Goal: Task Accomplishment & Management: Use online tool/utility

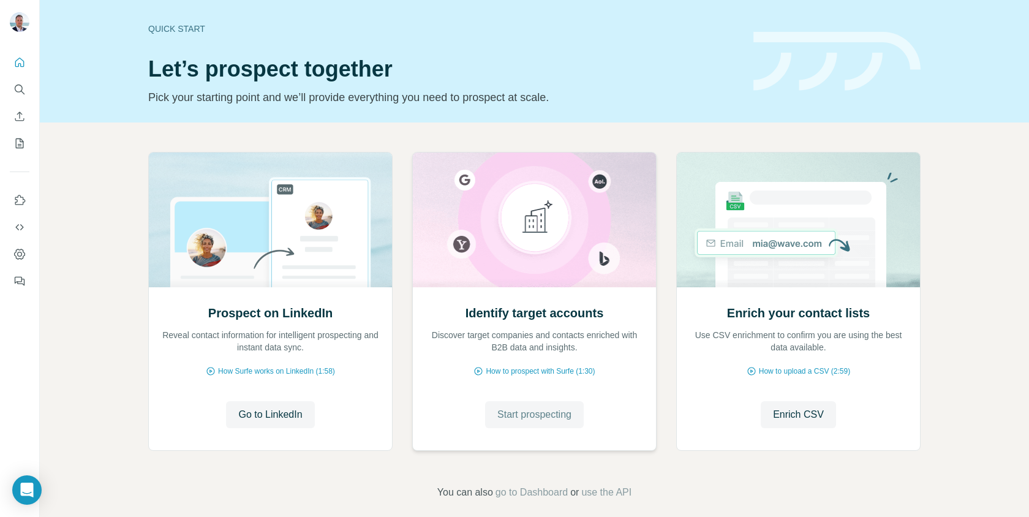
click at [539, 417] on span "Start prospecting" at bounding box center [534, 414] width 74 height 15
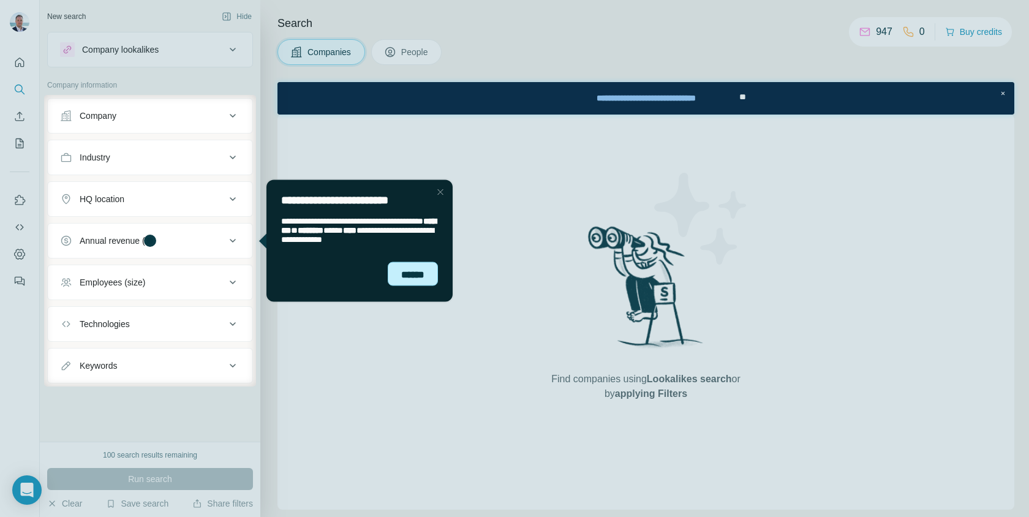
click at [420, 274] on div "******" at bounding box center [413, 274] width 50 height 25
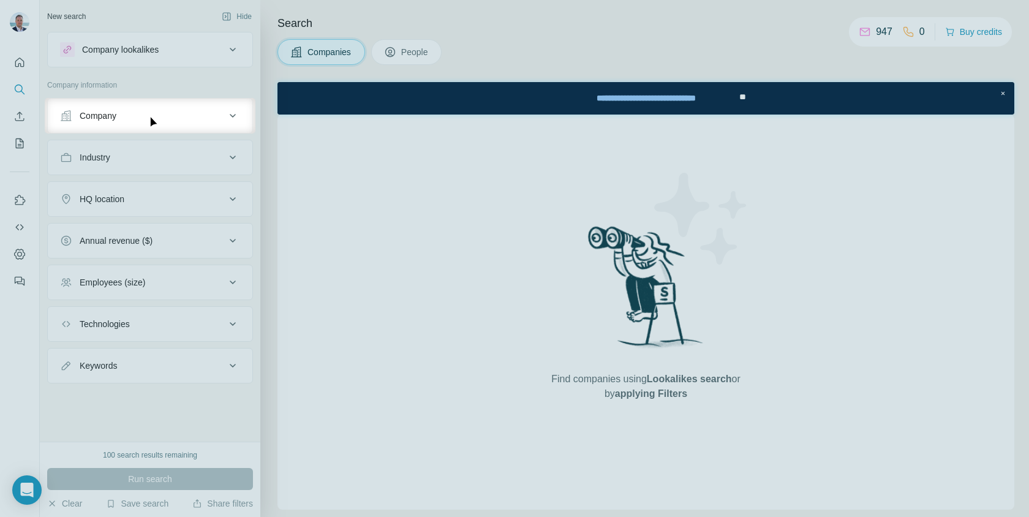
click at [210, 120] on div "Company" at bounding box center [142, 116] width 165 height 12
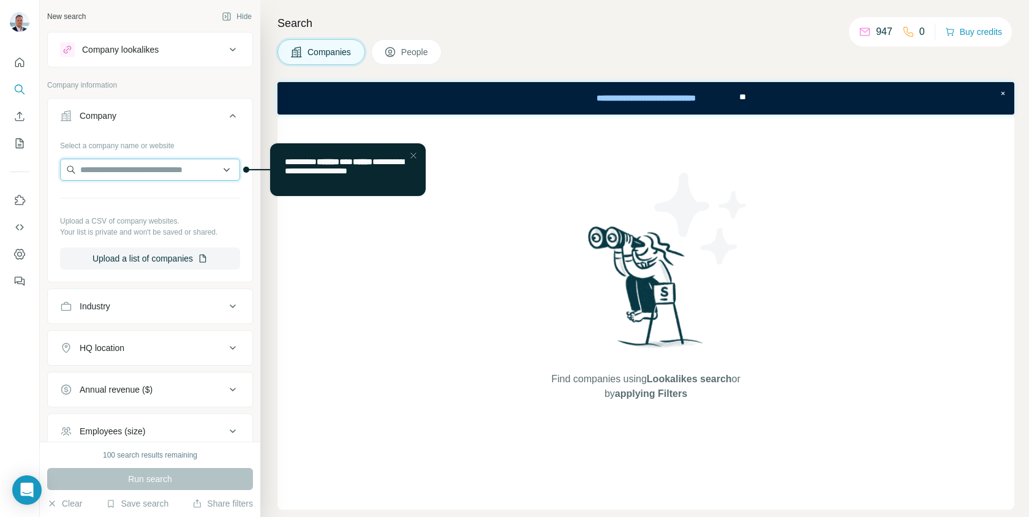
click at [177, 170] on input "text" at bounding box center [150, 170] width 180 height 22
click at [232, 122] on icon at bounding box center [232, 115] width 15 height 15
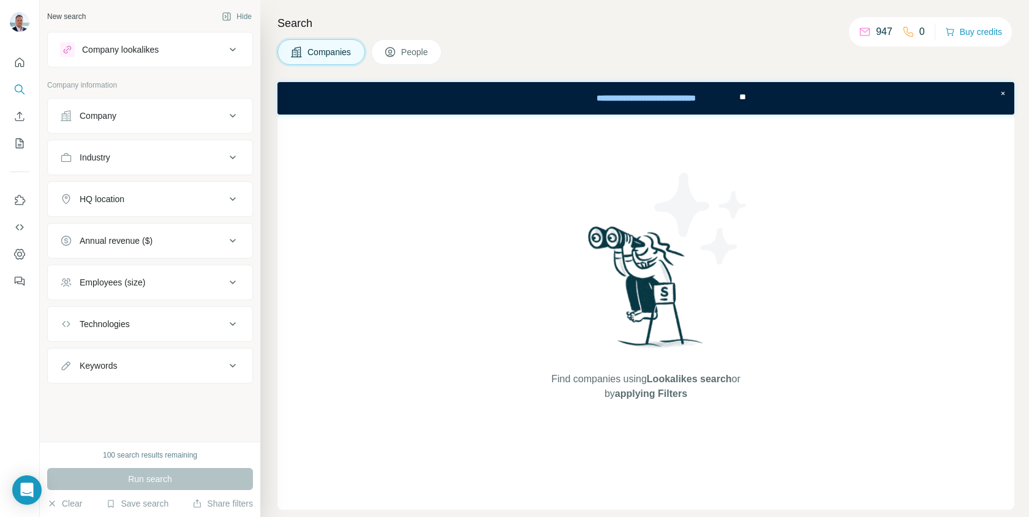
click at [183, 153] on div "Industry" at bounding box center [142, 157] width 165 height 12
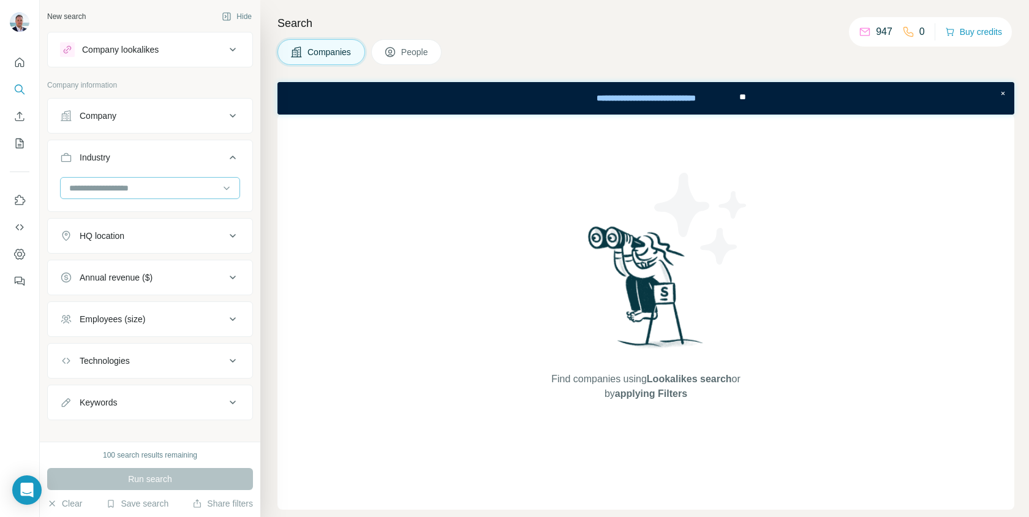
click at [166, 187] on input at bounding box center [143, 187] width 151 height 13
click at [141, 187] on input at bounding box center [143, 187] width 151 height 13
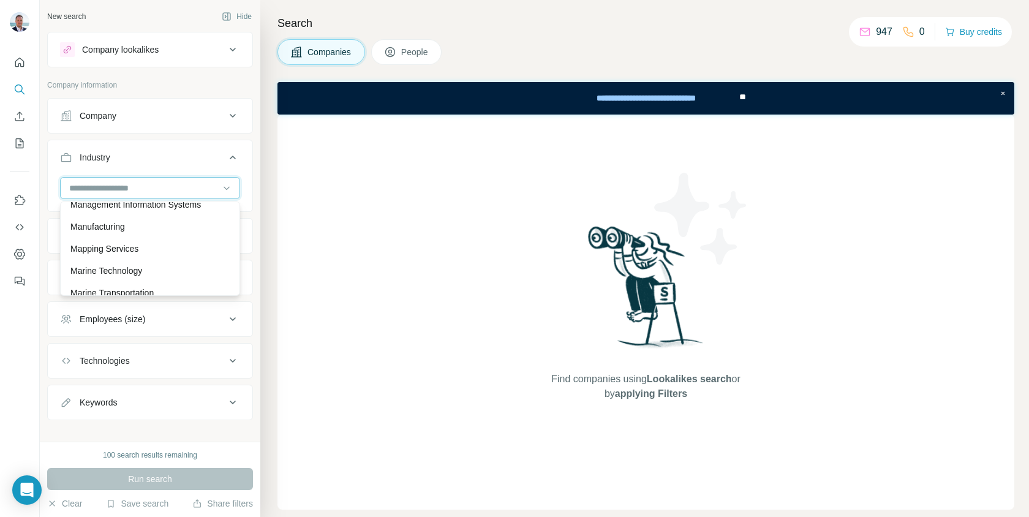
click at [111, 186] on input at bounding box center [143, 187] width 151 height 13
click at [80, 187] on input at bounding box center [143, 187] width 151 height 13
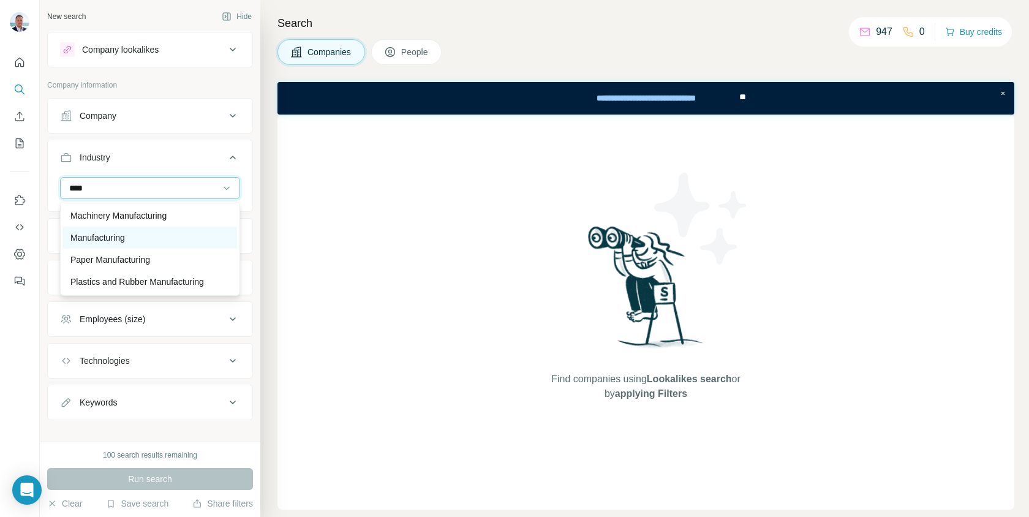
type input "****"
click at [83, 232] on p "Manufacturing" at bounding box center [97, 238] width 55 height 12
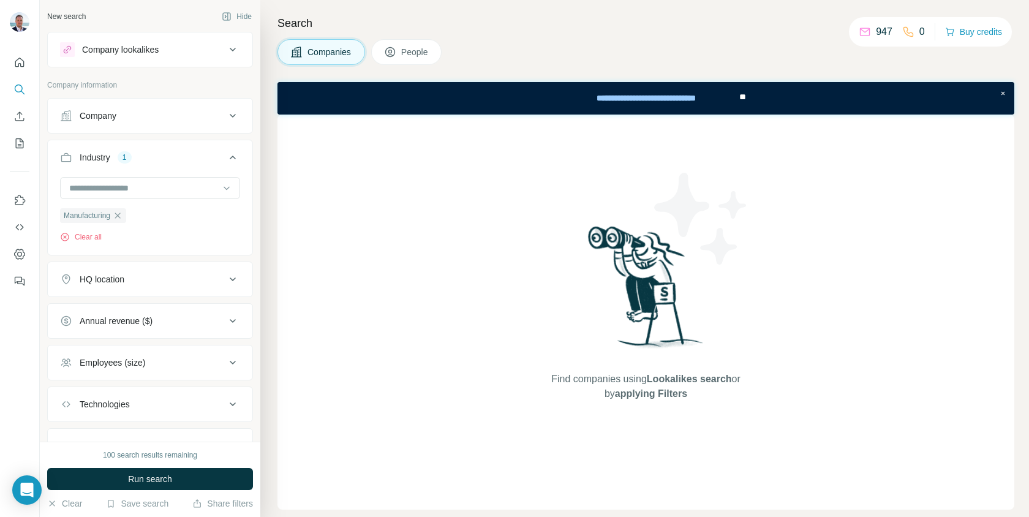
click at [121, 279] on div "HQ location" at bounding box center [102, 279] width 45 height 12
click at [107, 315] on input "text" at bounding box center [150, 310] width 180 height 22
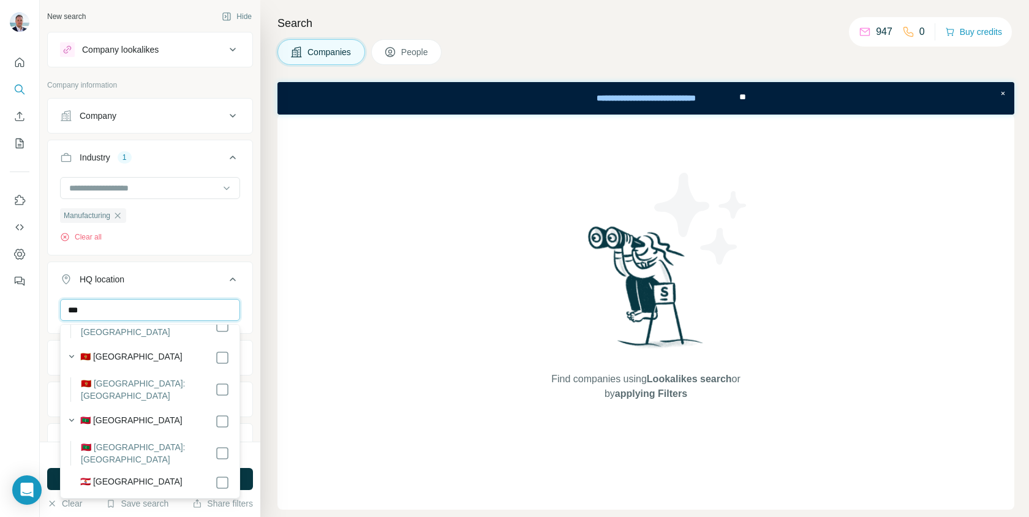
scroll to position [688, 0]
type input "***"
click at [257, 284] on div "New search Hide Company lookalikes Company information Company Industry 1 Manuf…" at bounding box center [150, 221] width 221 height 442
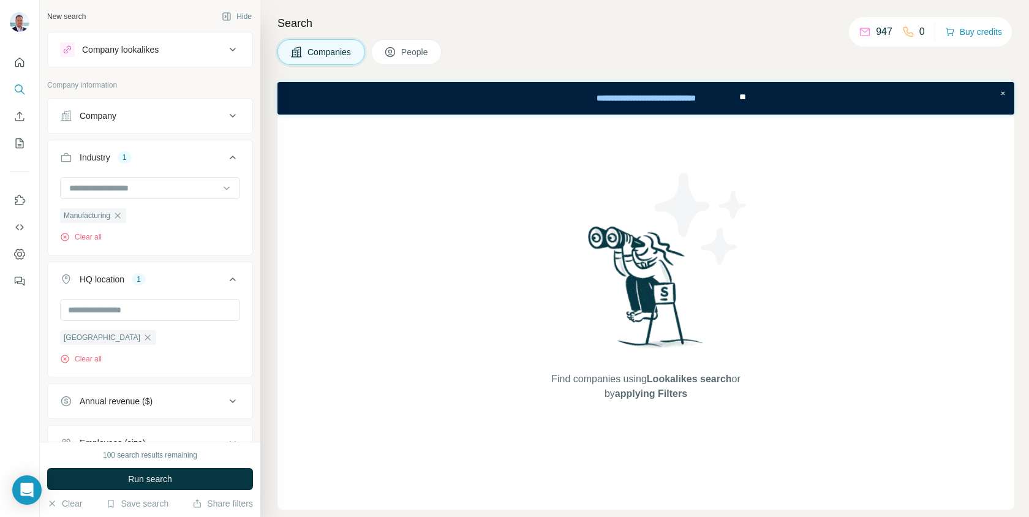
click at [128, 401] on div "Annual revenue ($)" at bounding box center [116, 401] width 73 height 12
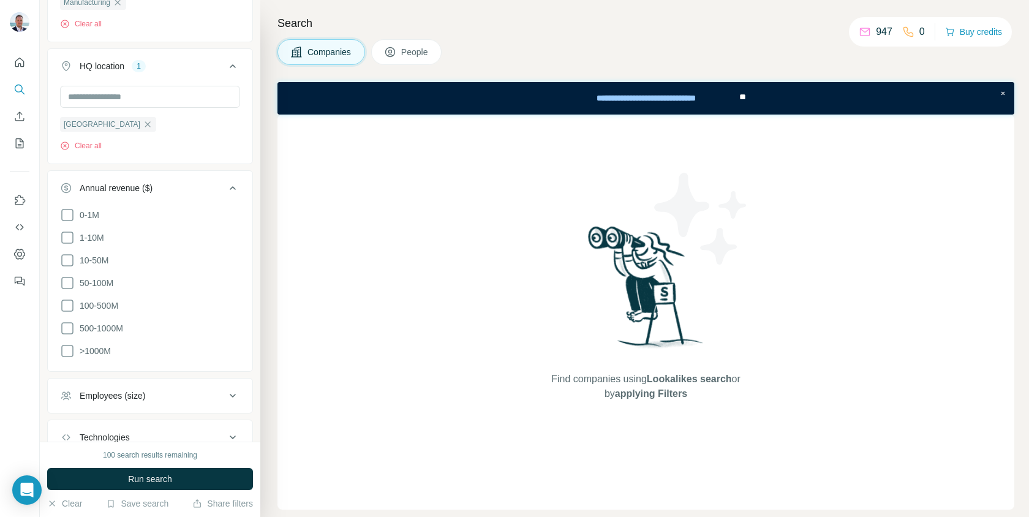
scroll to position [218, 0]
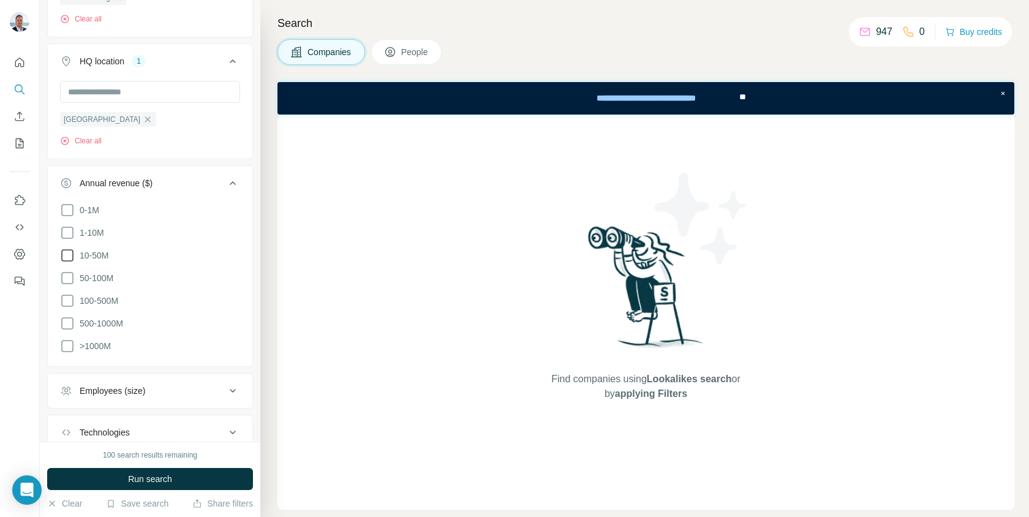
click at [69, 257] on icon at bounding box center [67, 255] width 15 height 15
click at [178, 407] on div "Employees (size)" at bounding box center [142, 409] width 165 height 12
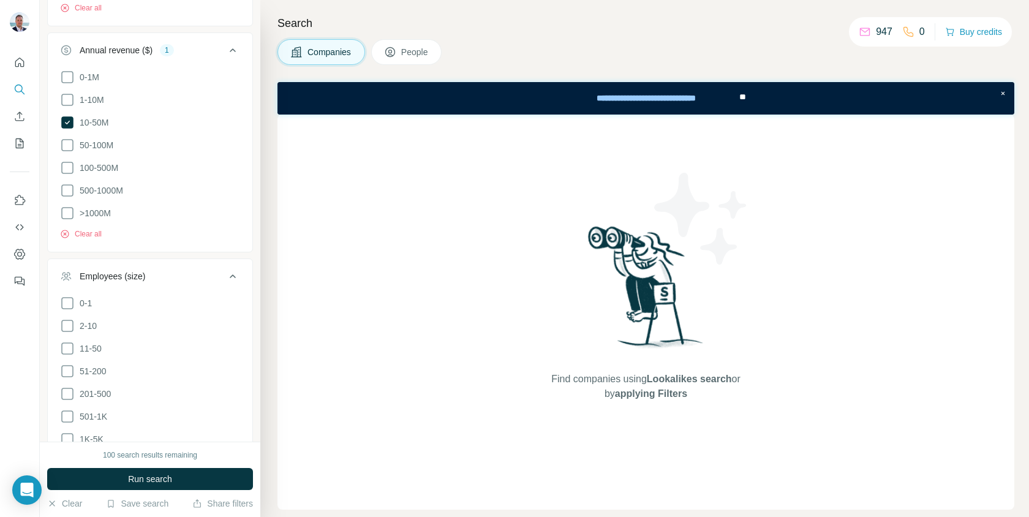
scroll to position [389, 0]
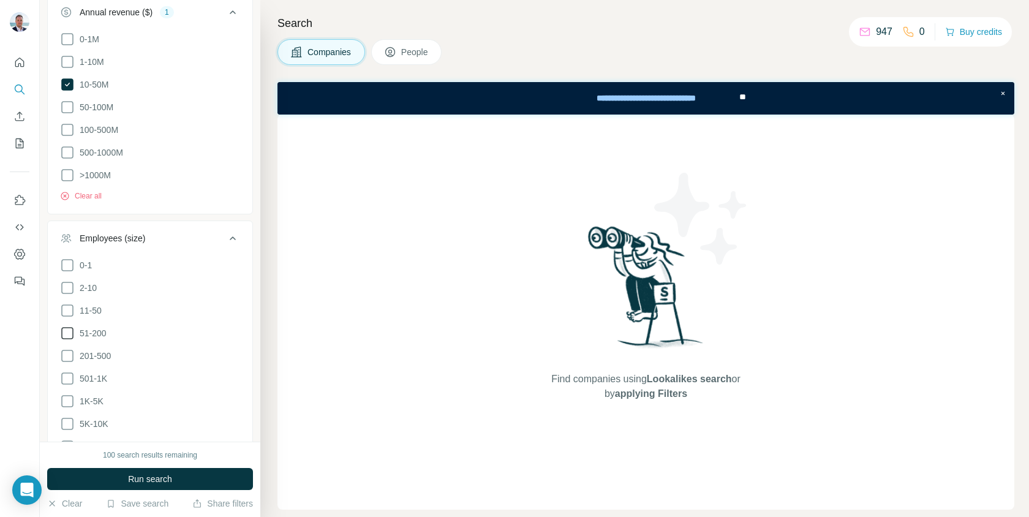
click at [68, 330] on icon at bounding box center [67, 333] width 15 height 15
click at [68, 350] on icon at bounding box center [67, 356] width 15 height 15
click at [66, 372] on icon at bounding box center [67, 378] width 15 height 15
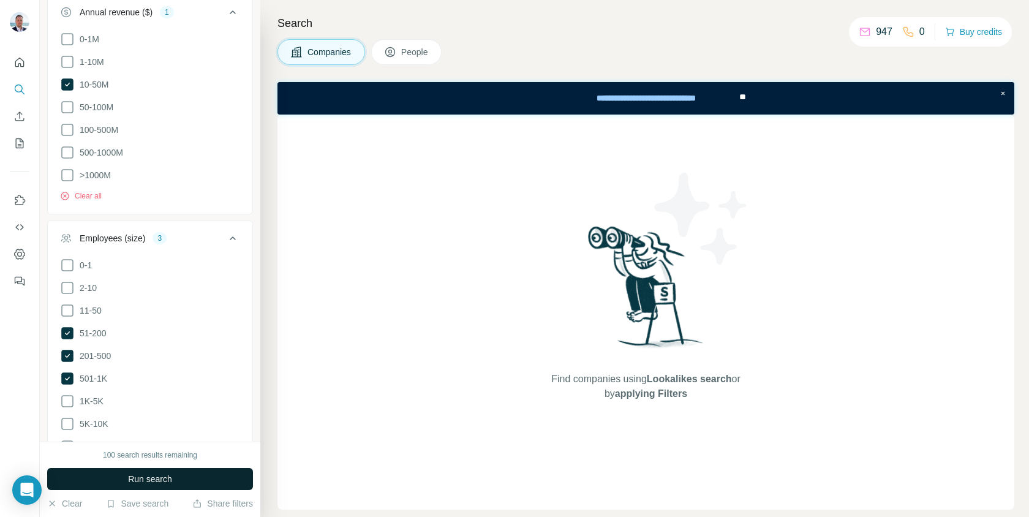
click at [112, 481] on button "Run search" at bounding box center [150, 479] width 206 height 22
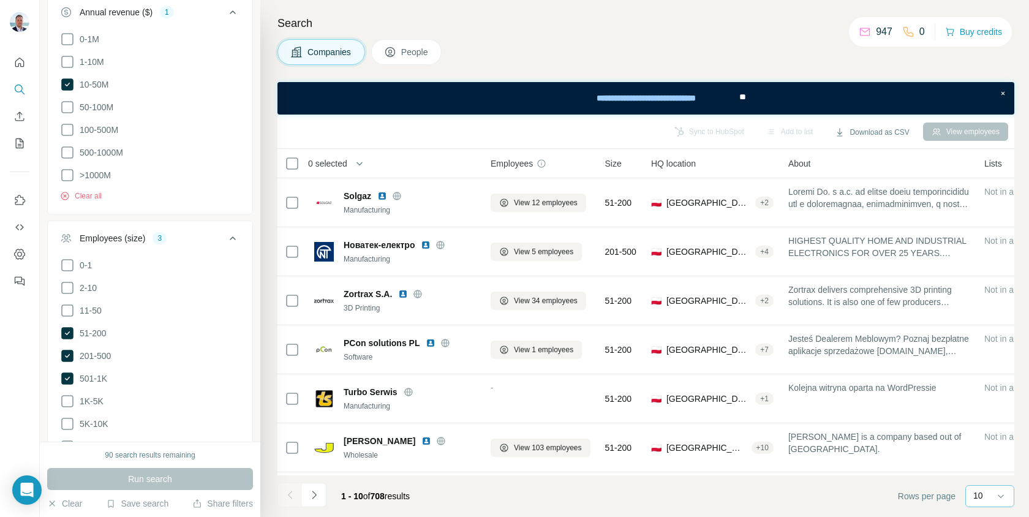
click at [984, 499] on div "10" at bounding box center [988, 495] width 31 height 12
click at [987, 398] on div "60" at bounding box center [990, 402] width 28 height 12
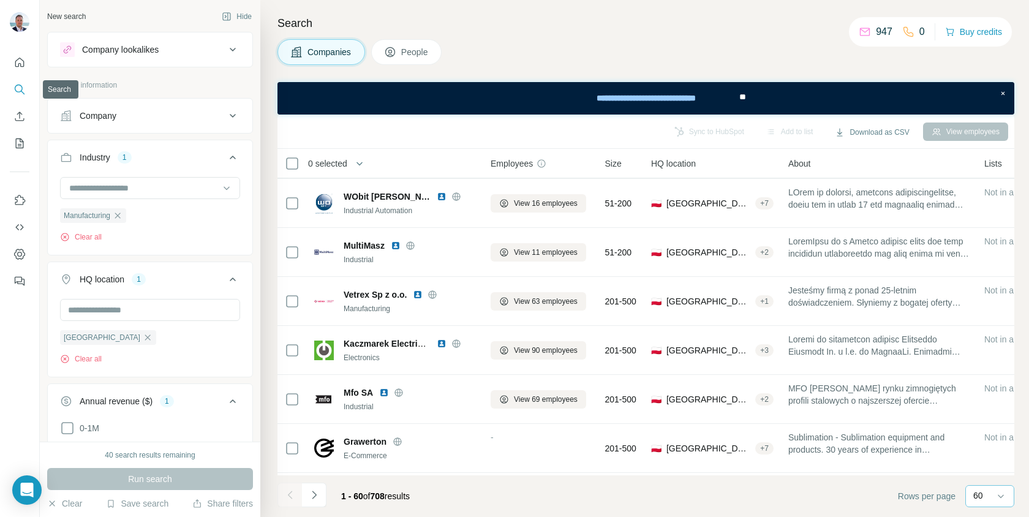
click at [20, 86] on icon "Search" at bounding box center [19, 89] width 12 height 12
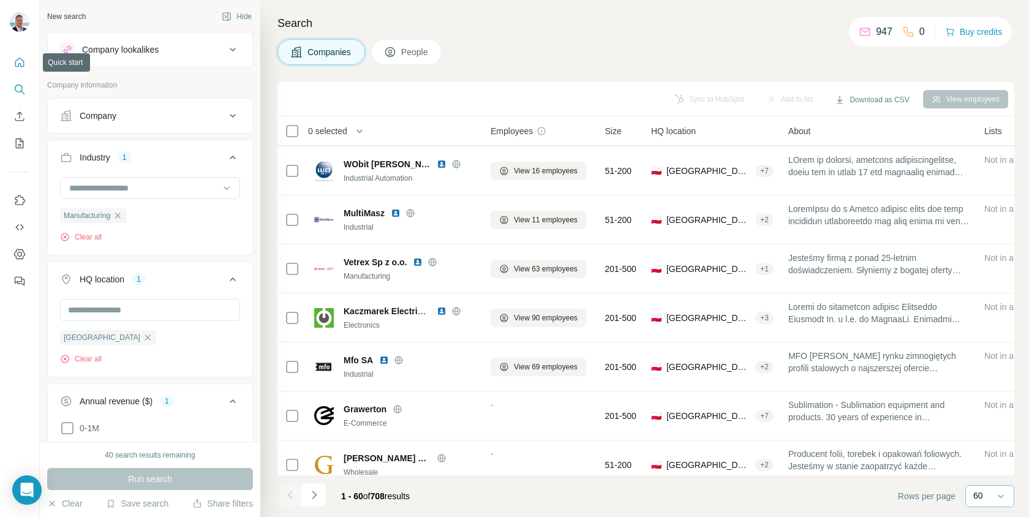
click at [19, 62] on icon "Quick start" at bounding box center [19, 62] width 12 height 12
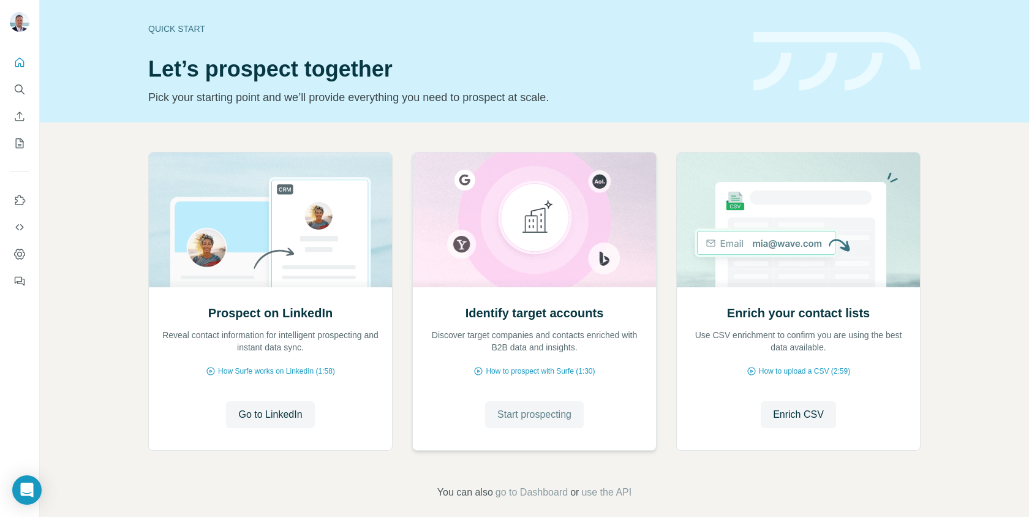
click at [554, 418] on span "Start prospecting" at bounding box center [534, 414] width 74 height 15
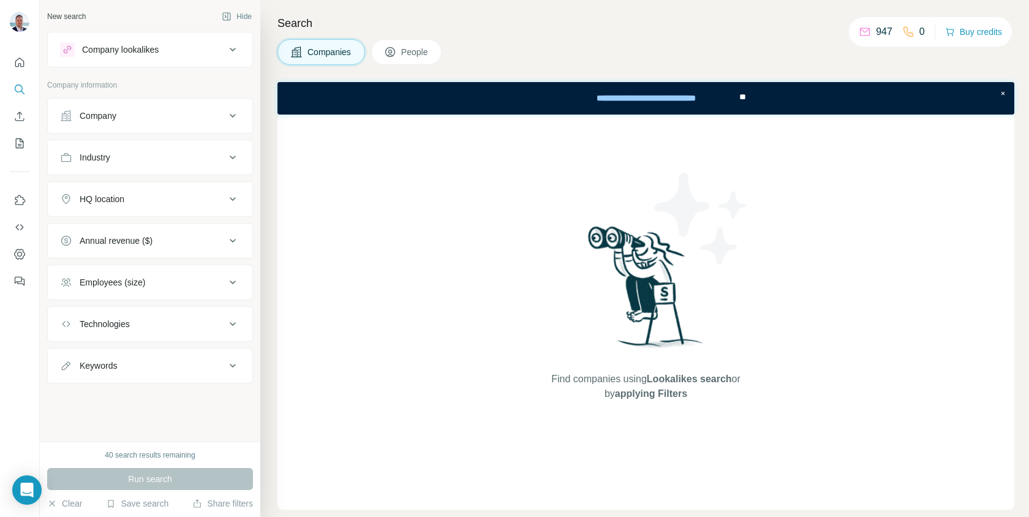
click at [165, 159] on div "Industry" at bounding box center [142, 157] width 165 height 12
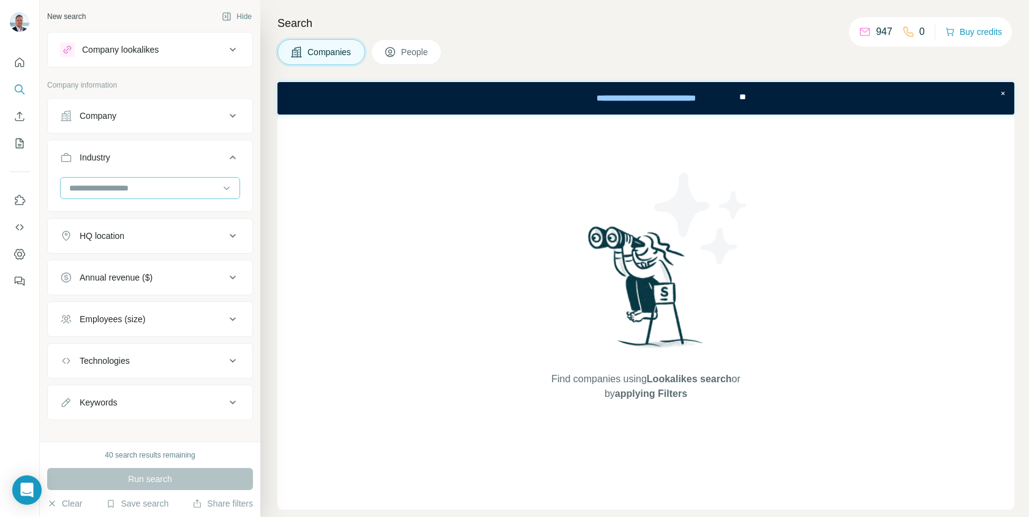
click at [76, 190] on input at bounding box center [143, 187] width 151 height 13
click at [68, 190] on input at bounding box center [143, 187] width 151 height 13
click at [76, 190] on input at bounding box center [143, 187] width 151 height 13
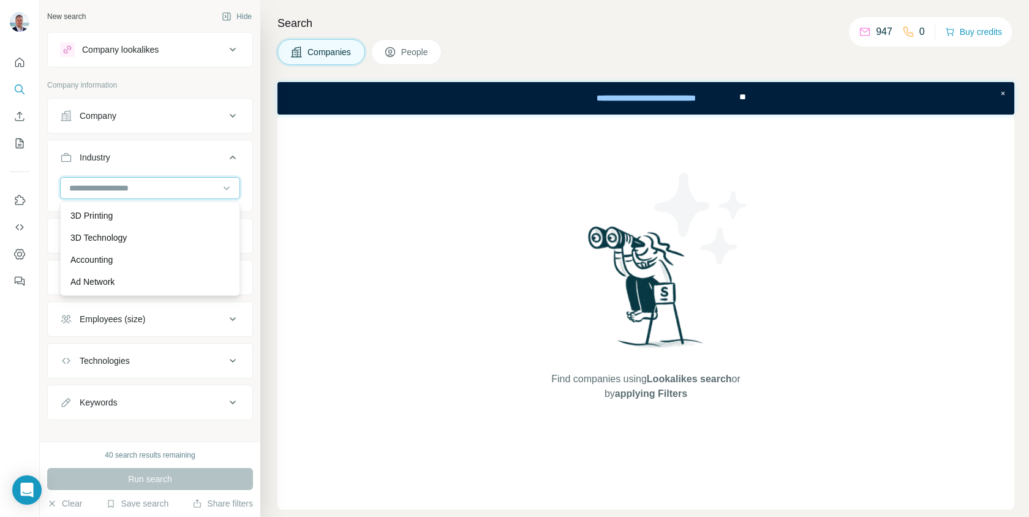
click at [76, 190] on input at bounding box center [143, 187] width 151 height 13
click at [99, 189] on input at bounding box center [143, 187] width 151 height 13
click at [68, 185] on input at bounding box center [143, 187] width 151 height 13
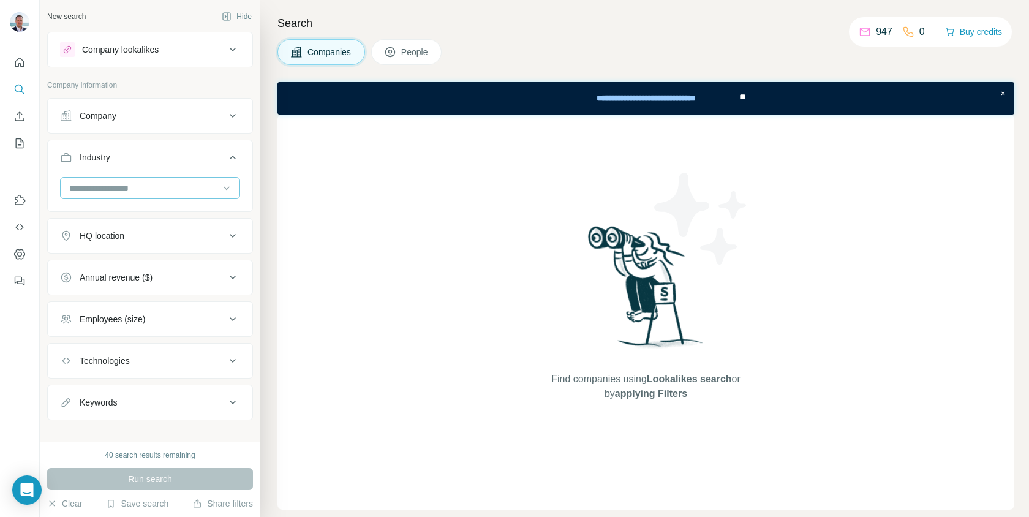
click at [68, 185] on input at bounding box center [143, 187] width 151 height 13
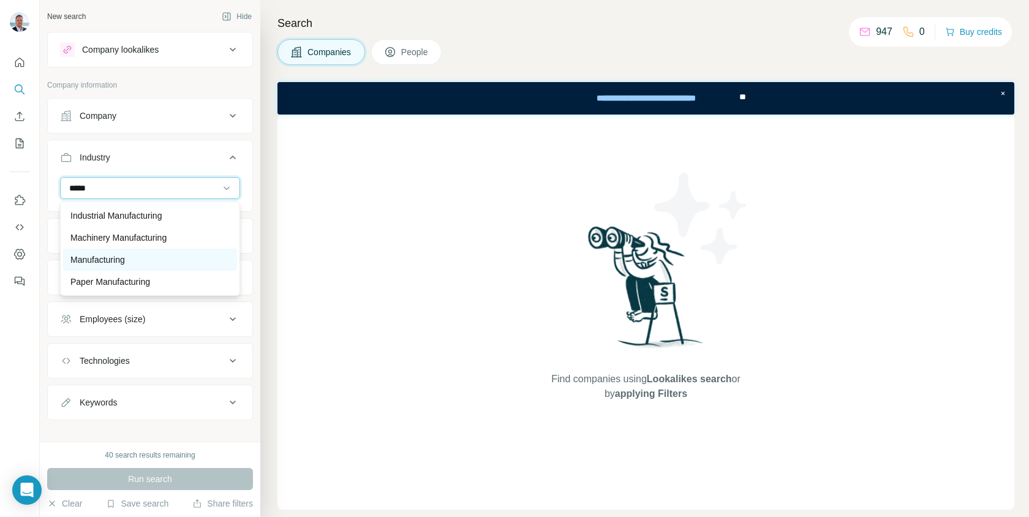
type input "*****"
click at [98, 255] on p "Manufacturing" at bounding box center [97, 260] width 55 height 12
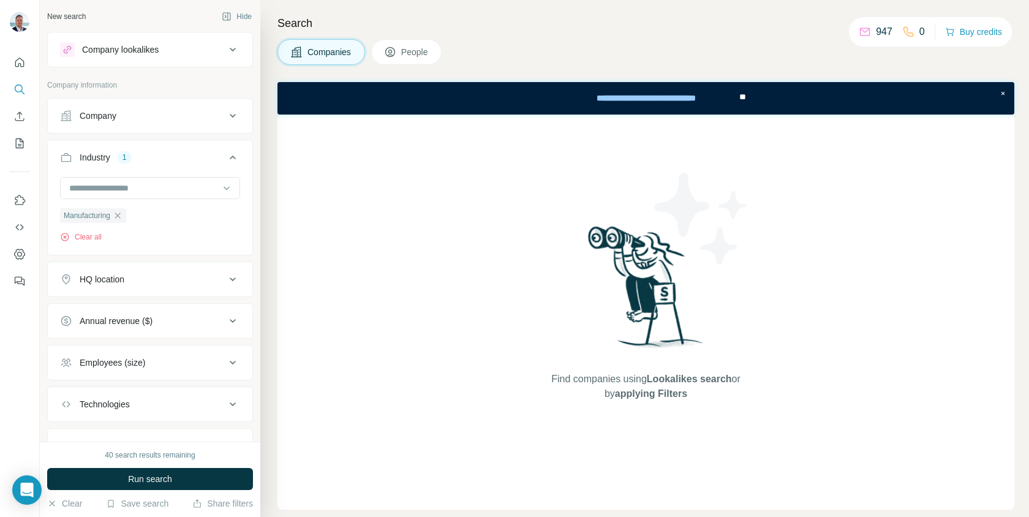
click at [121, 279] on div "HQ location" at bounding box center [102, 279] width 45 height 12
click at [123, 309] on input "text" at bounding box center [150, 310] width 180 height 22
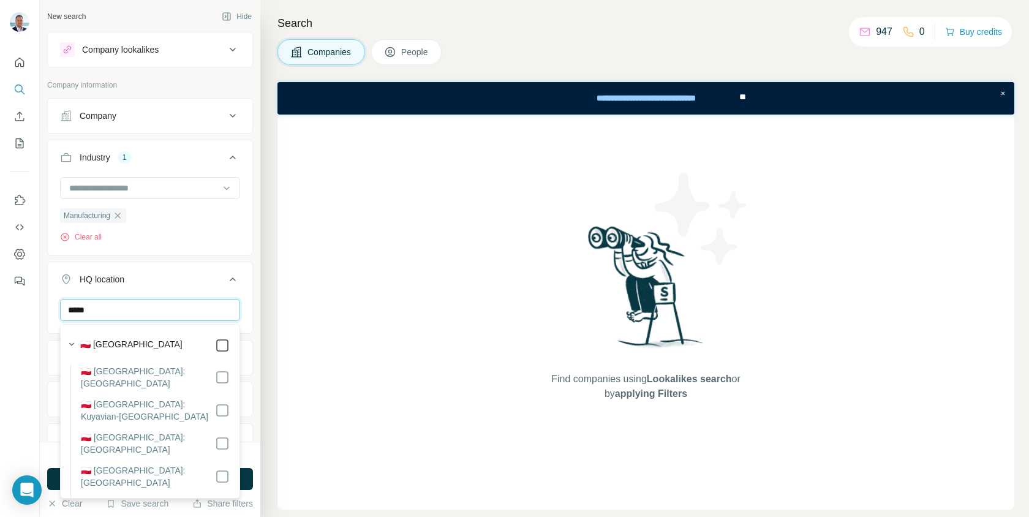
type input "*****"
click at [231, 282] on icon at bounding box center [232, 279] width 15 height 15
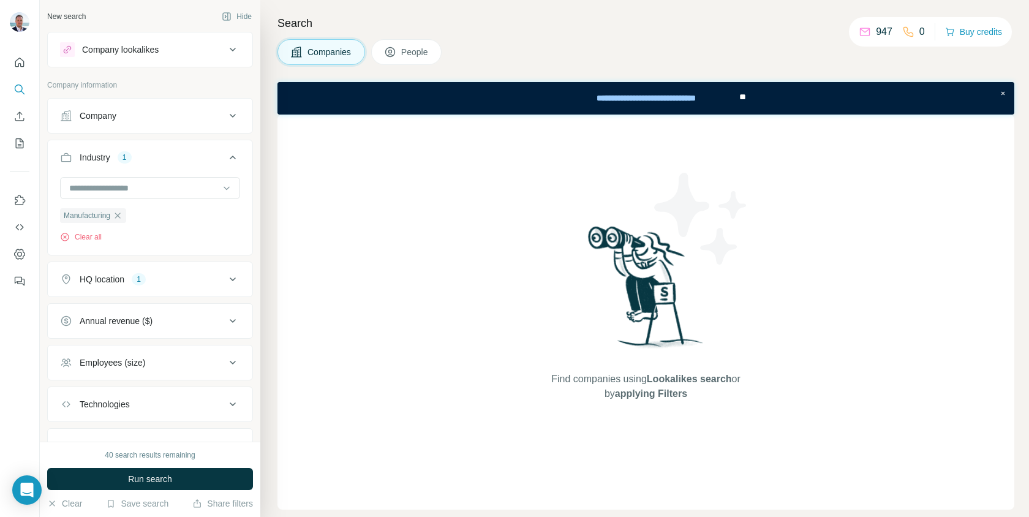
click at [230, 327] on icon at bounding box center [232, 321] width 15 height 15
click at [64, 395] on icon at bounding box center [67, 393] width 15 height 15
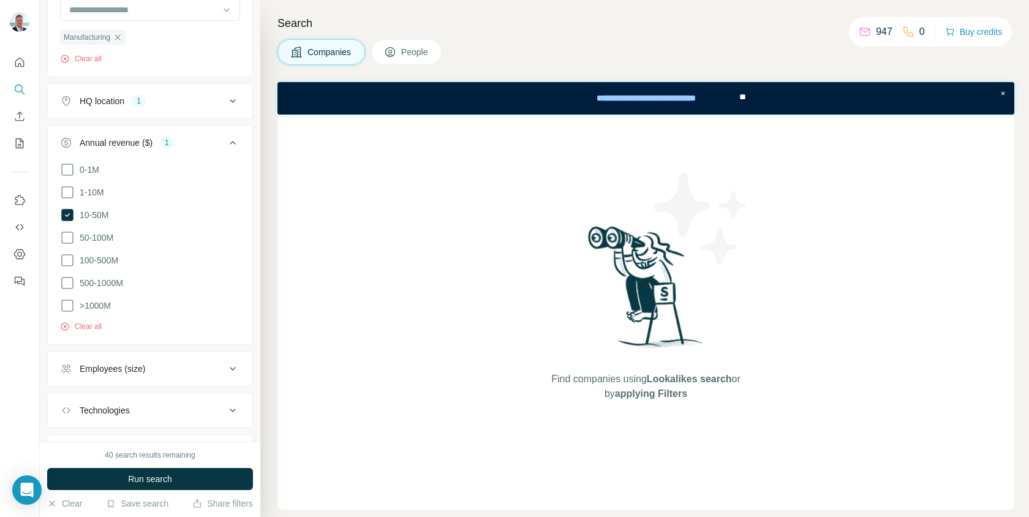
scroll to position [239, 0]
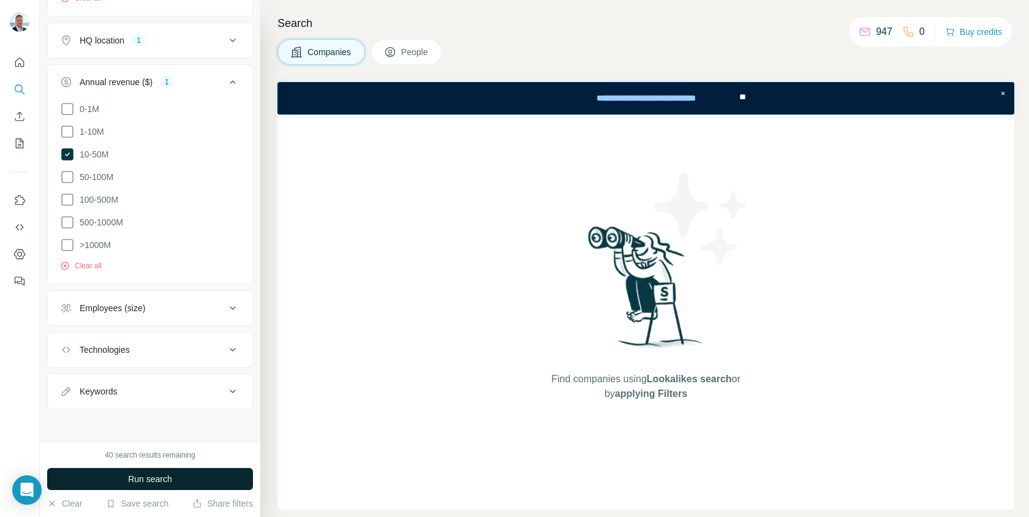
click at [157, 480] on span "Run search" at bounding box center [150, 479] width 44 height 12
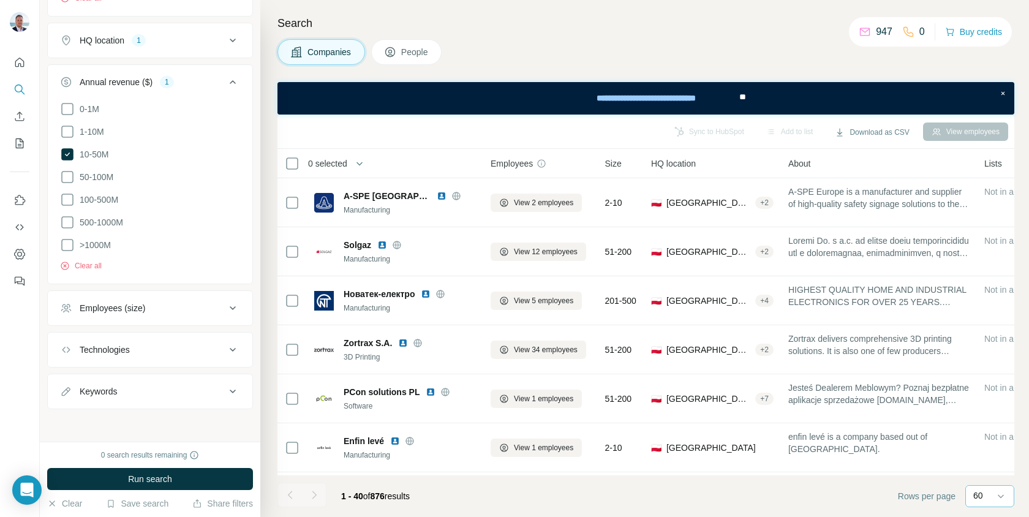
click at [993, 499] on div "60" at bounding box center [988, 495] width 31 height 12
click at [981, 500] on input at bounding box center [991, 495] width 37 height 13
click at [236, 81] on icon at bounding box center [232, 82] width 15 height 15
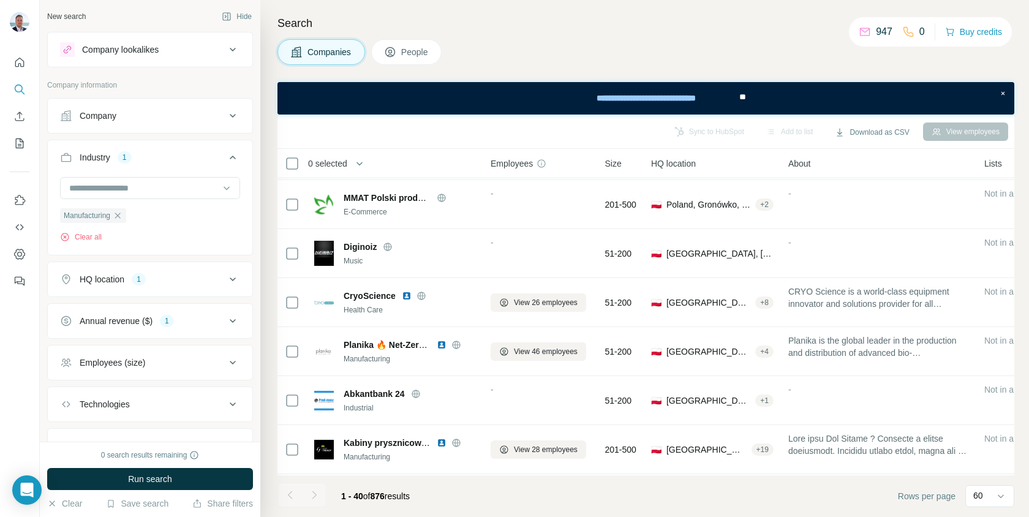
scroll to position [1658, 0]
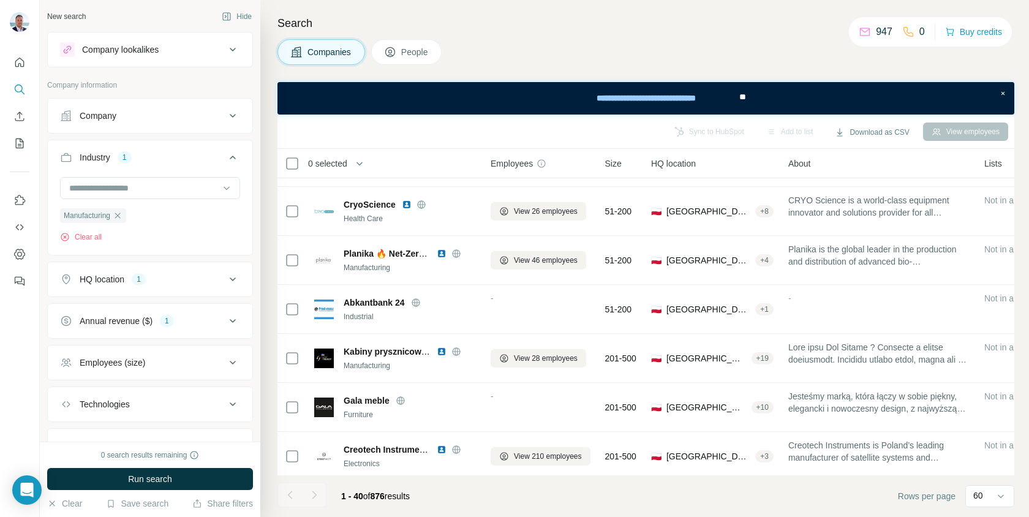
click at [347, 162] on span "0 selected" at bounding box center [327, 163] width 39 height 12
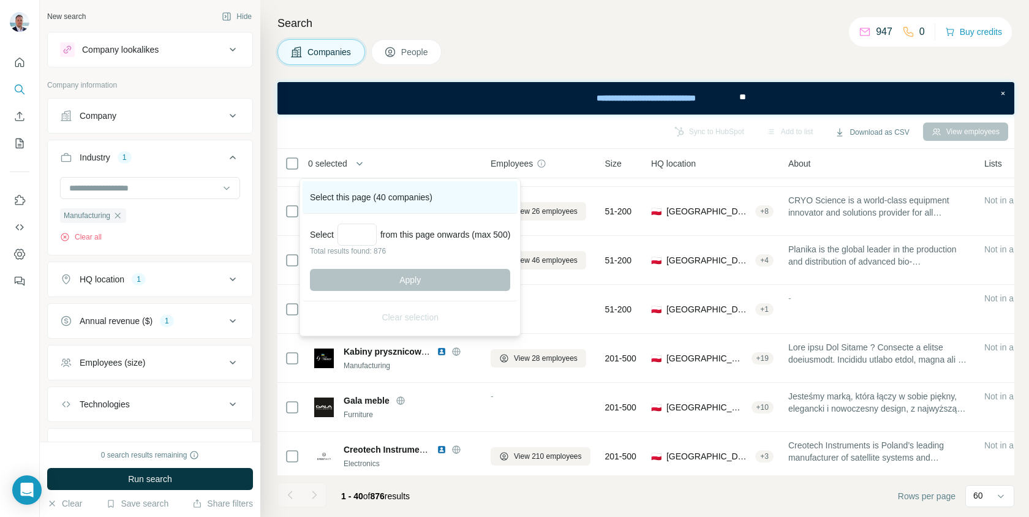
click at [404, 193] on div "Select this page (40 companies)" at bounding box center [410, 197] width 215 height 32
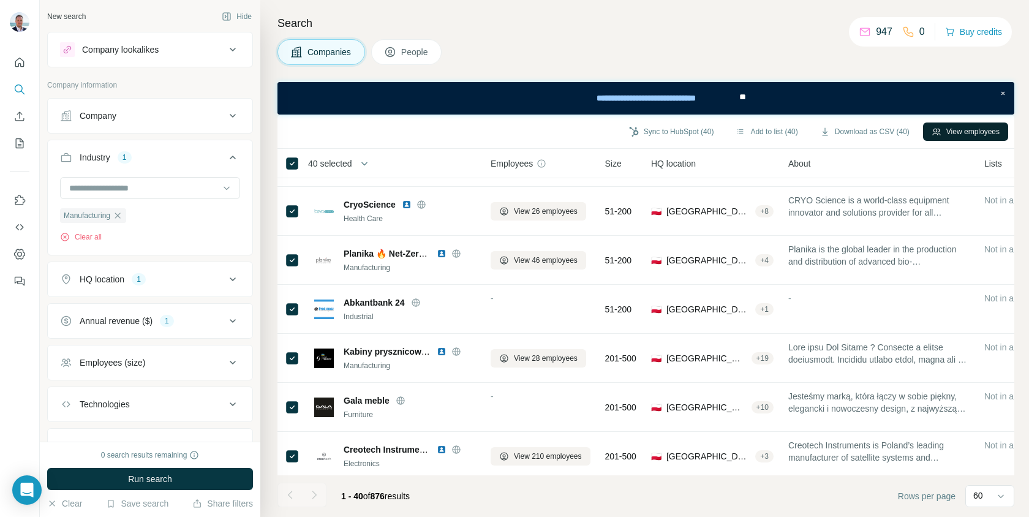
click at [946, 130] on button "View employees" at bounding box center [965, 132] width 85 height 18
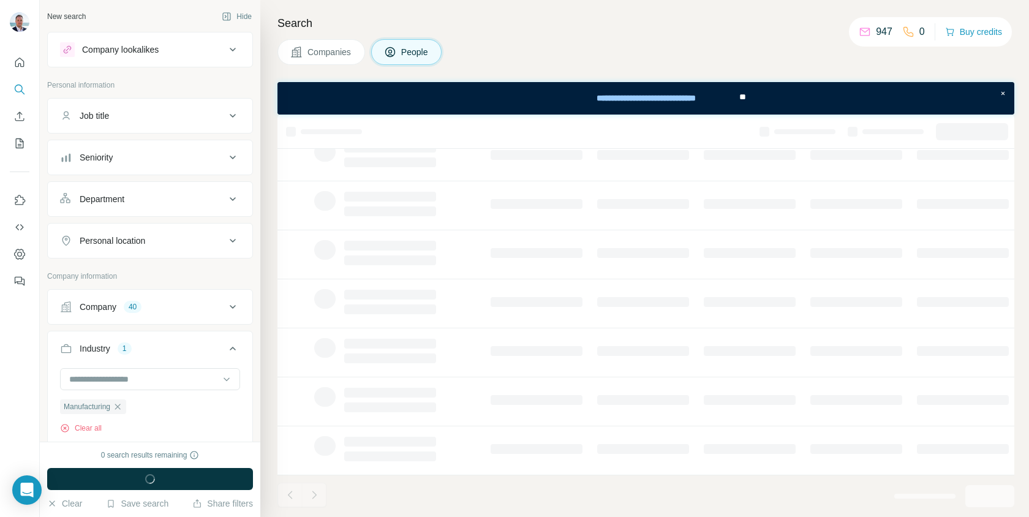
scroll to position [193, 0]
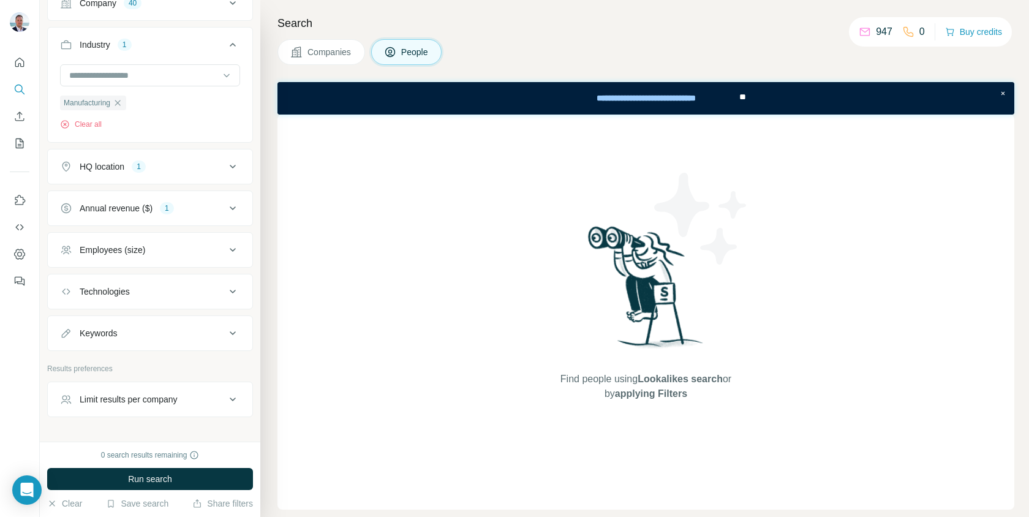
scroll to position [336, 0]
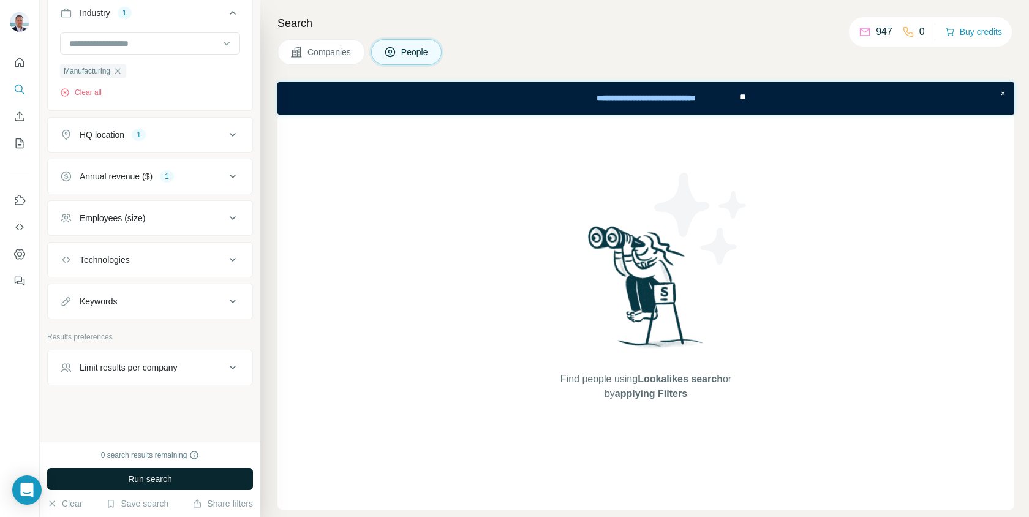
click at [185, 478] on button "Run search" at bounding box center [150, 479] width 206 height 22
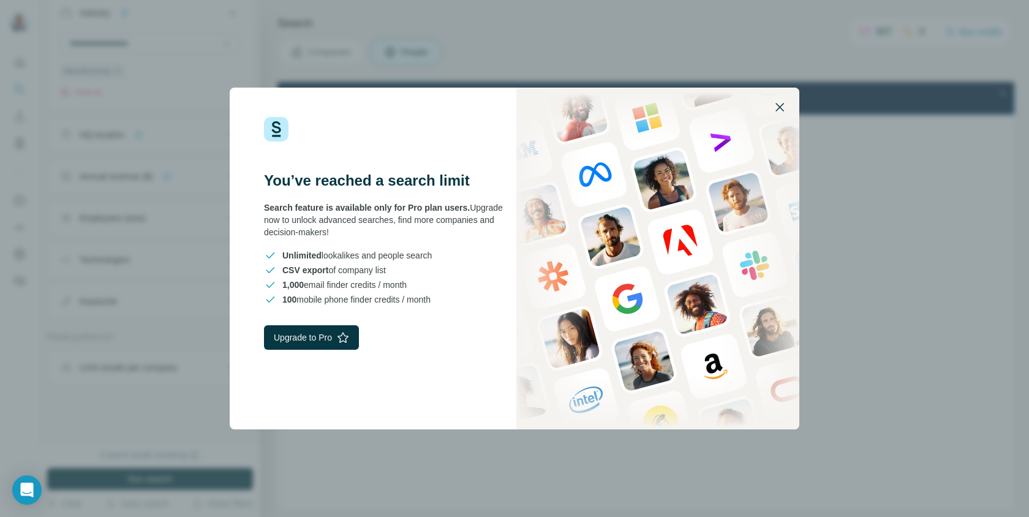
click at [780, 103] on icon "button" at bounding box center [779, 107] width 15 height 15
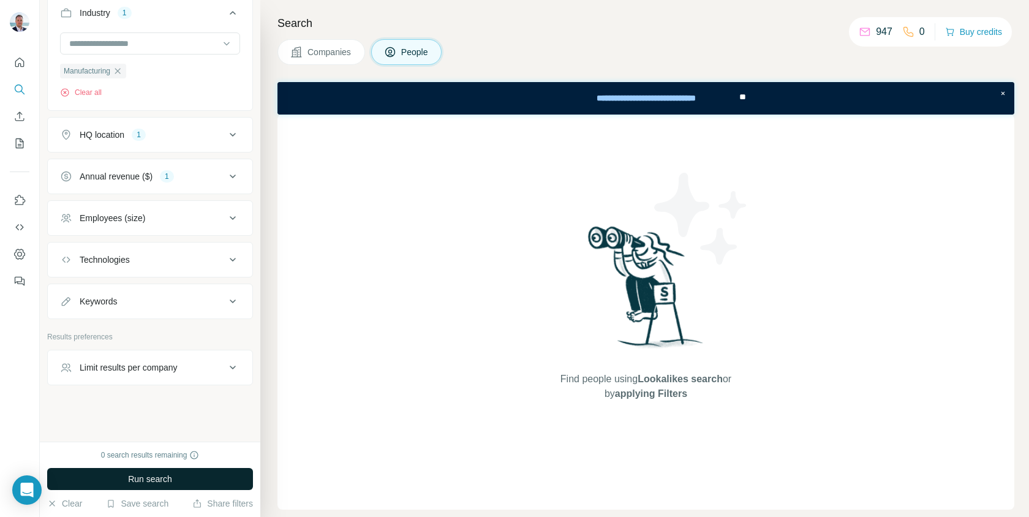
click at [118, 475] on button "Run search" at bounding box center [150, 479] width 206 height 22
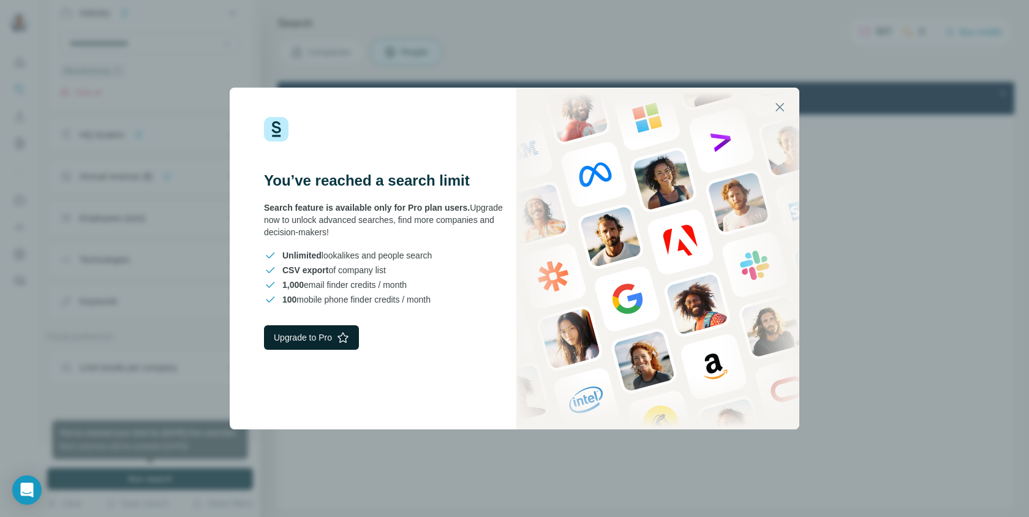
click at [347, 337] on icon "button" at bounding box center [343, 337] width 12 height 12
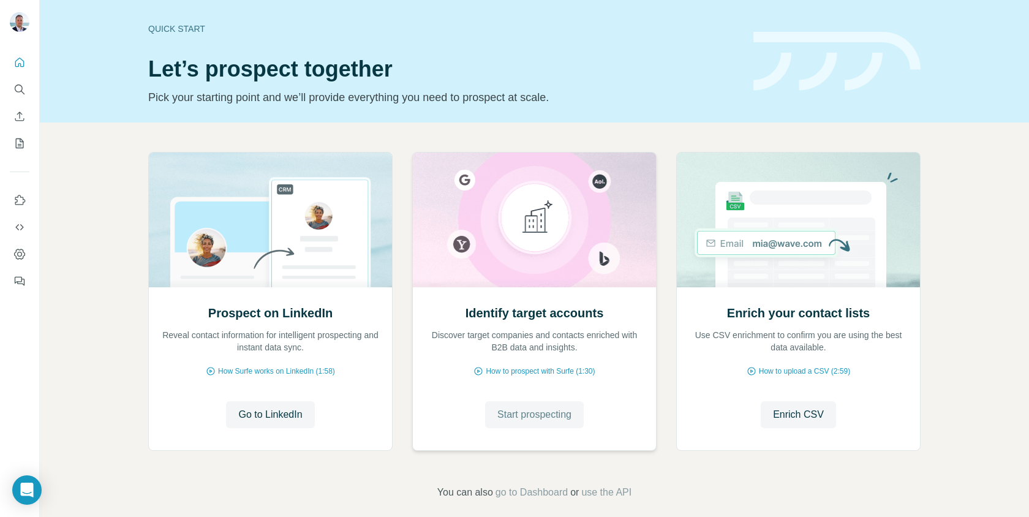
click at [520, 415] on span "Start prospecting" at bounding box center [534, 414] width 74 height 15
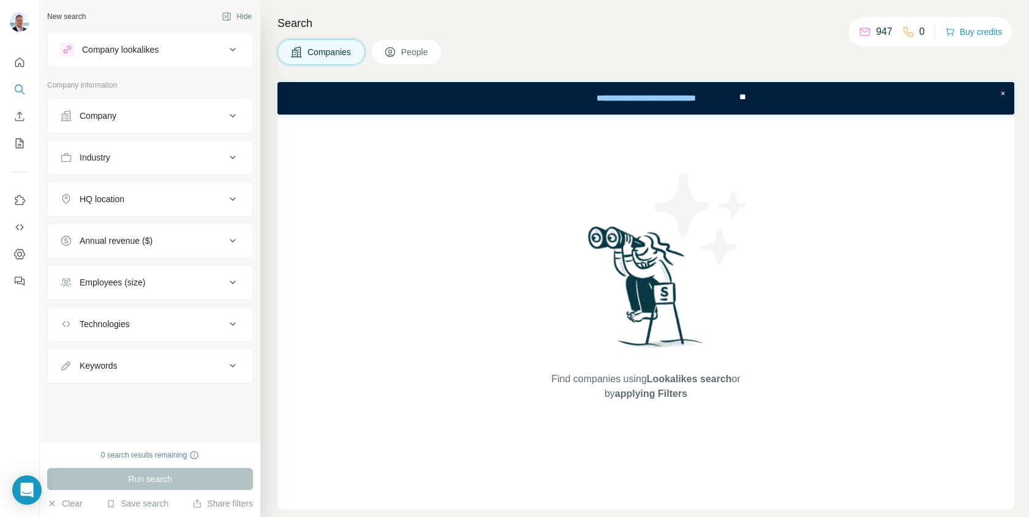
click at [139, 167] on button "Industry" at bounding box center [150, 157] width 205 height 29
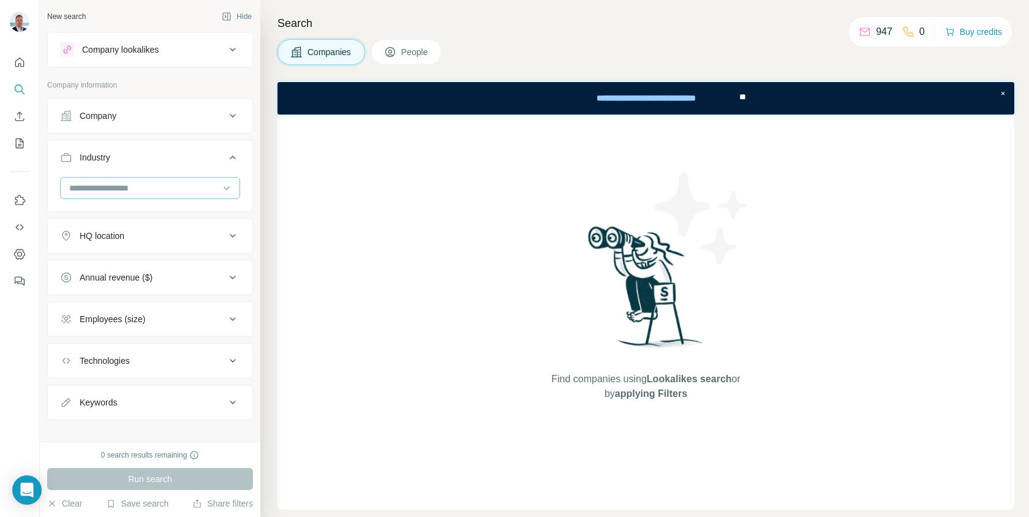
click at [100, 186] on input at bounding box center [143, 187] width 151 height 13
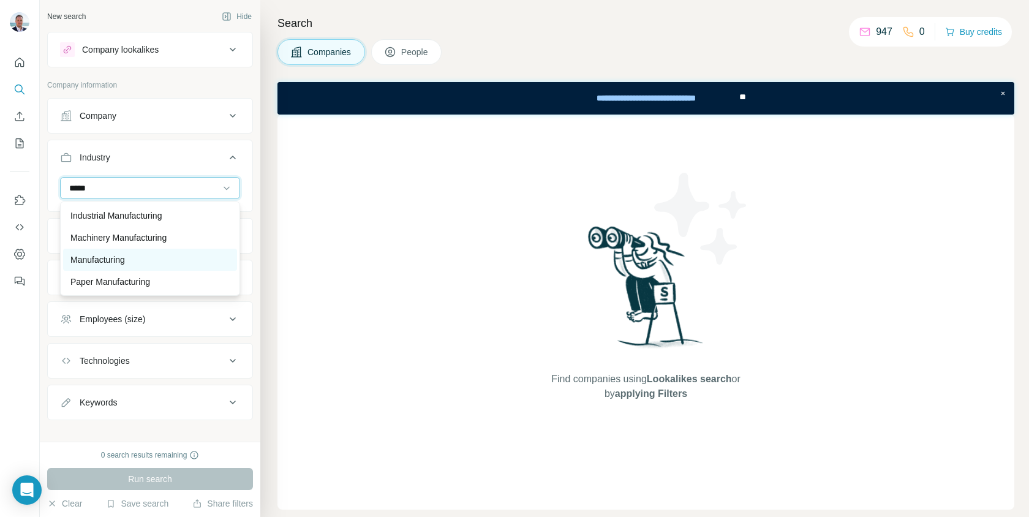
type input "*****"
click at [95, 254] on p "Manufacturing" at bounding box center [97, 260] width 55 height 12
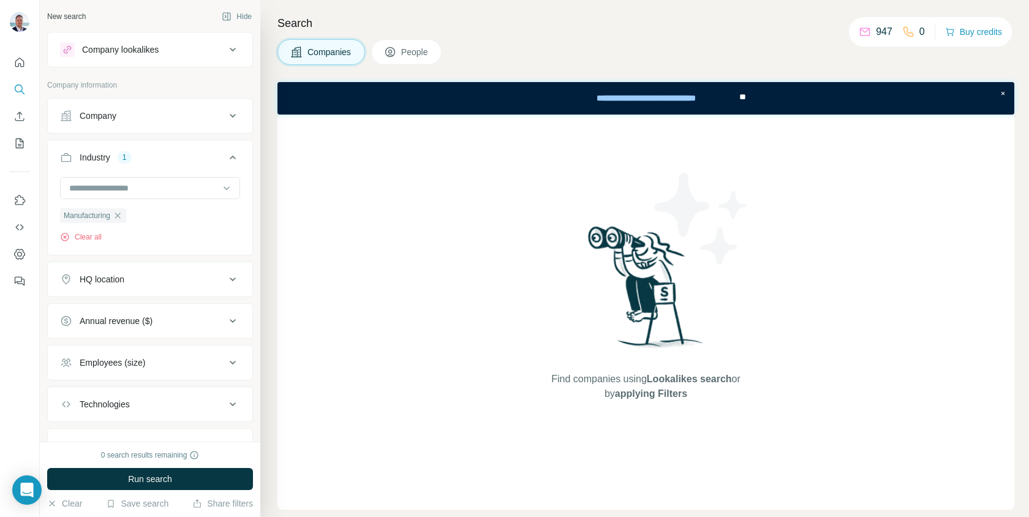
click at [106, 276] on div "HQ location" at bounding box center [102, 279] width 45 height 12
click at [108, 315] on input "text" at bounding box center [150, 310] width 180 height 22
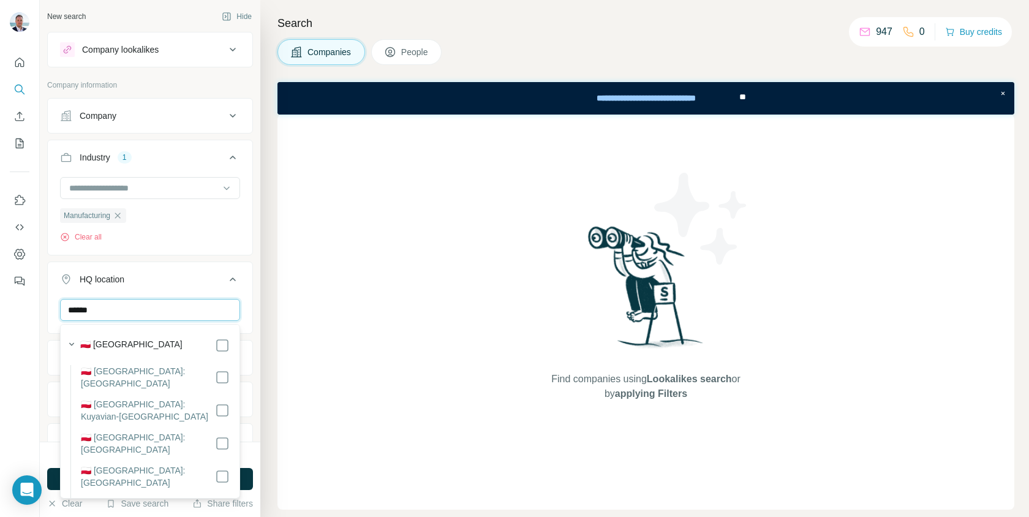
type input "******"
click at [115, 341] on label "🇵🇱 [GEOGRAPHIC_DATA]" at bounding box center [131, 345] width 102 height 15
click at [236, 280] on icon at bounding box center [232, 279] width 15 height 15
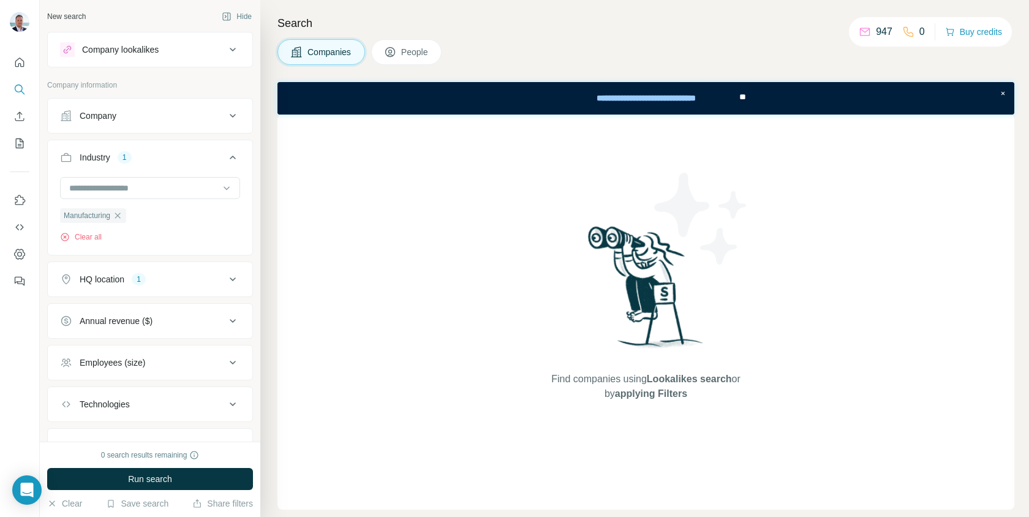
click at [164, 327] on button "Annual revenue ($)" at bounding box center [150, 320] width 205 height 29
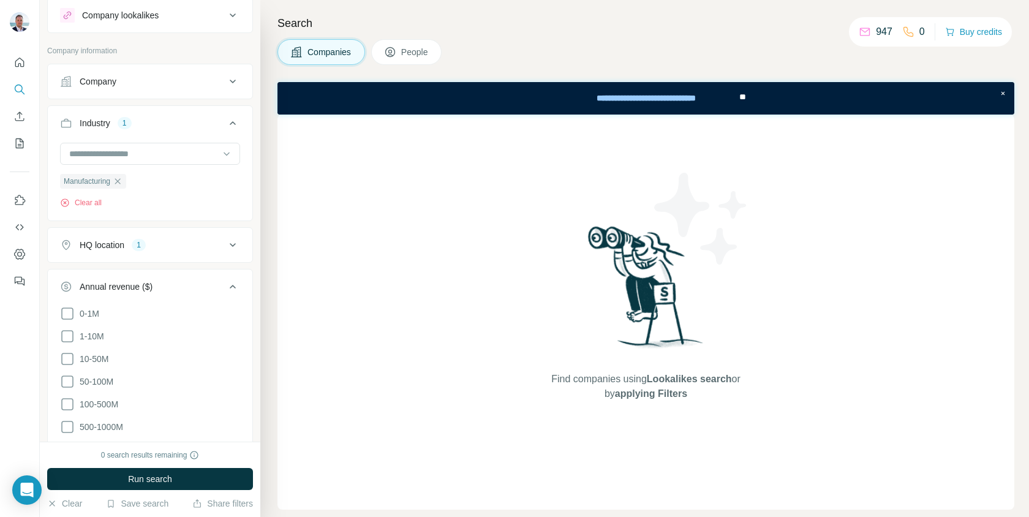
scroll to position [56, 0]
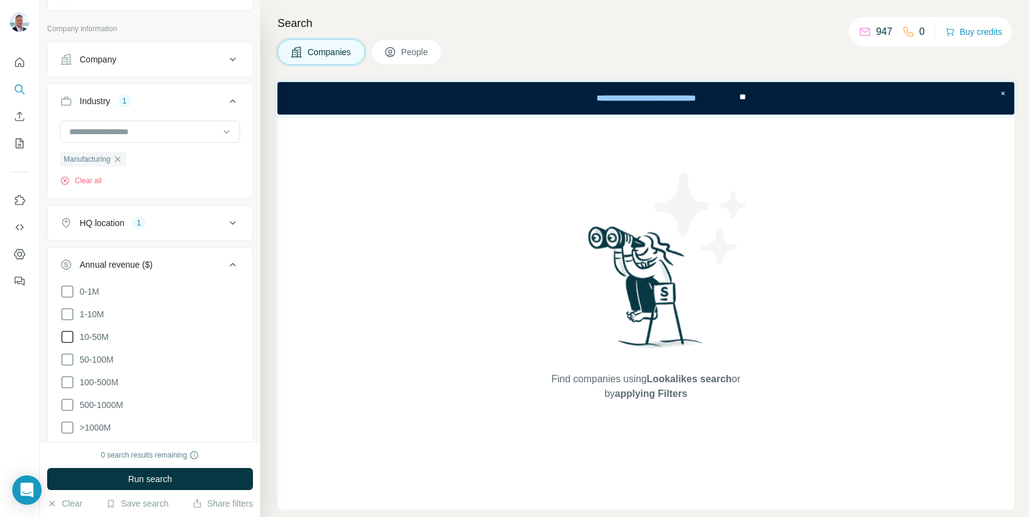
click at [64, 334] on icon at bounding box center [67, 337] width 15 height 15
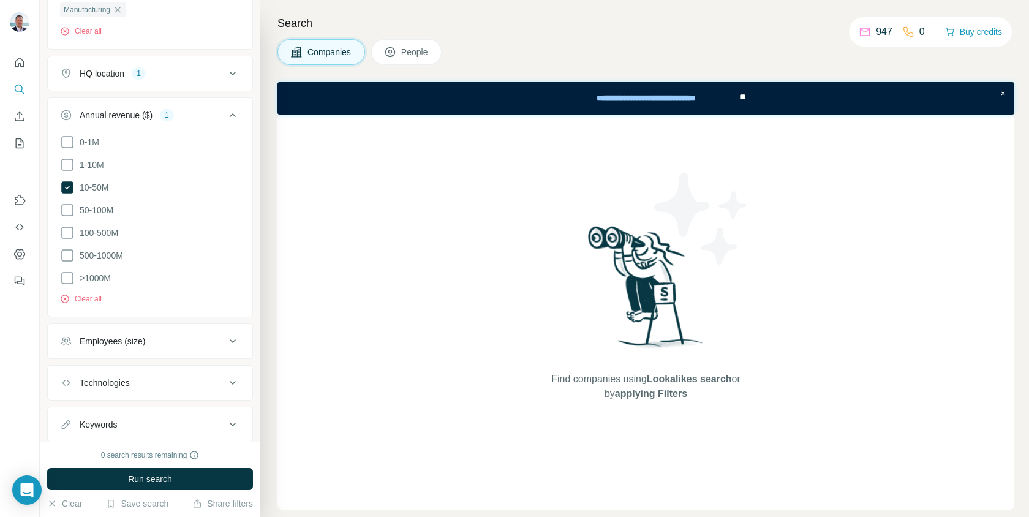
scroll to position [224, 0]
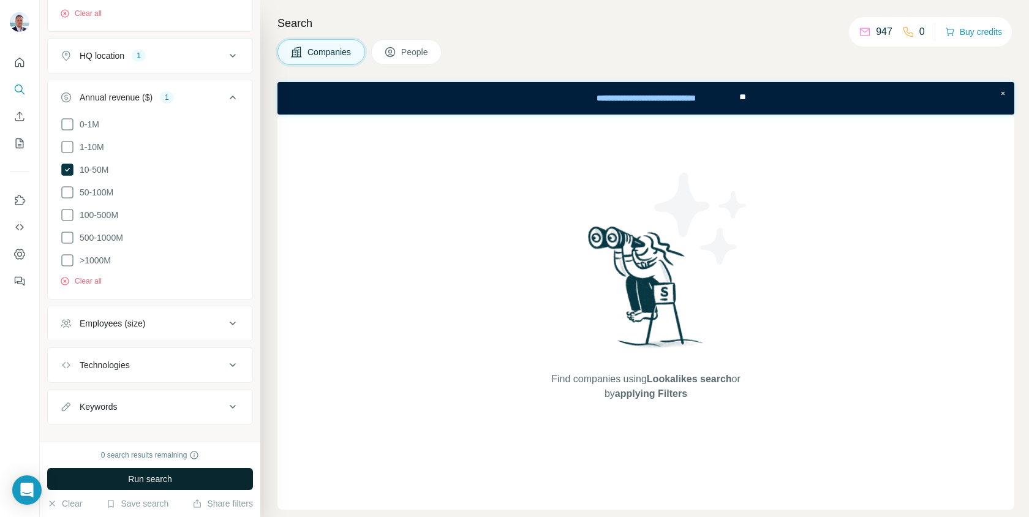
click at [157, 478] on span "Run search" at bounding box center [150, 479] width 44 height 12
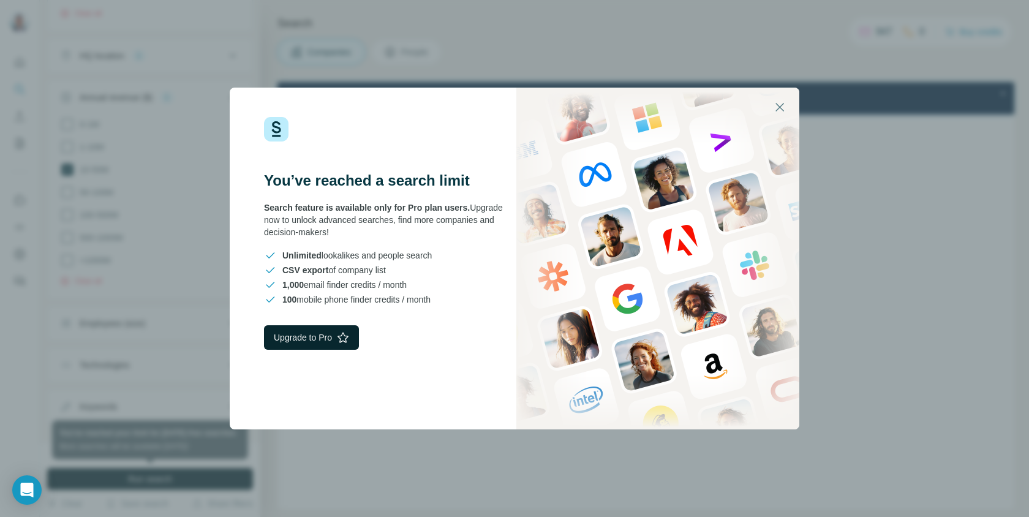
click at [338, 342] on button "Upgrade to Pro" at bounding box center [311, 337] width 95 height 25
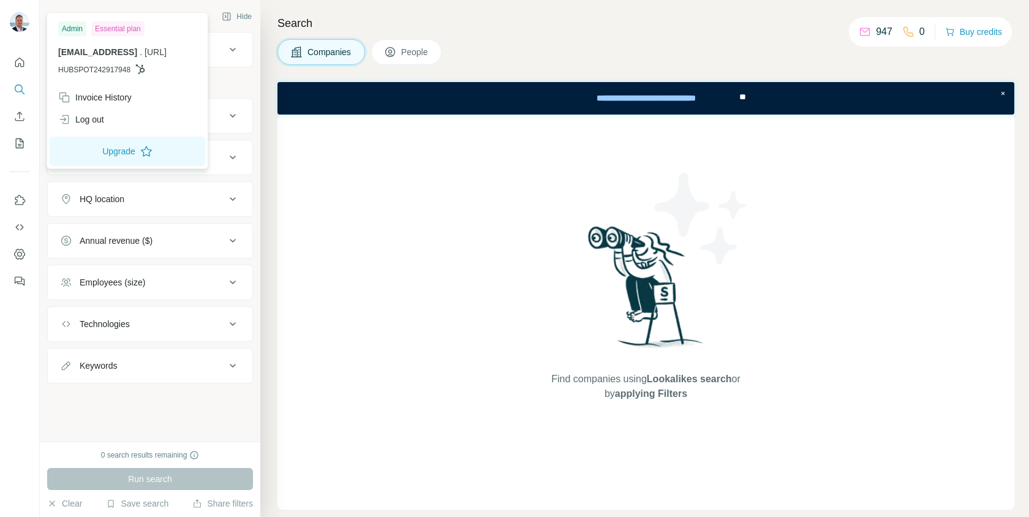
click at [23, 29] on img at bounding box center [20, 22] width 20 height 20
click at [18, 249] on icon "Dashboard" at bounding box center [19, 254] width 12 height 12
